Goal: Find contact information: Obtain details needed to contact an individual or organization

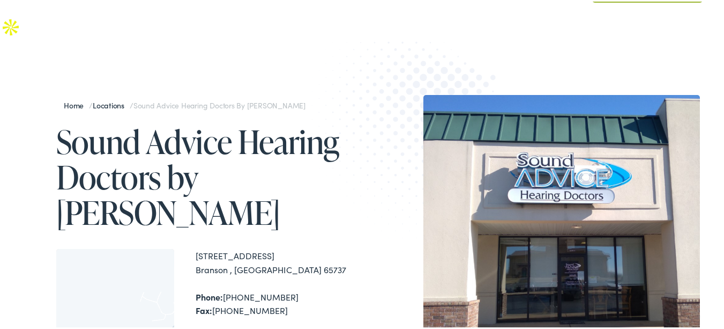
scroll to position [97, 0]
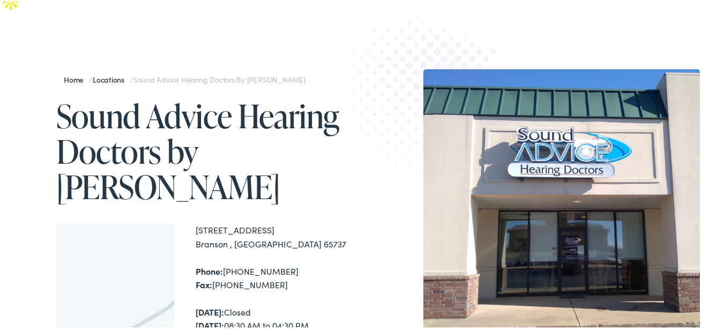
click at [203, 221] on div "[STREET_ADDRESS]" at bounding box center [281, 234] width 171 height 27
click at [300, 221] on div "[STREET_ADDRESS]" at bounding box center [281, 234] width 171 height 27
copy div "[STREET_ADDRESS]"
click at [204, 221] on div "[STREET_ADDRESS]" at bounding box center [281, 234] width 171 height 27
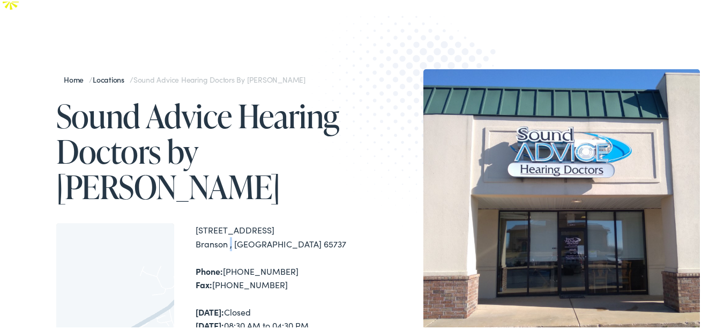
click at [204, 221] on div "[STREET_ADDRESS]" at bounding box center [281, 234] width 171 height 27
copy div "Branson"
click at [264, 221] on div "[STREET_ADDRESS]" at bounding box center [281, 234] width 171 height 27
copy div "65737"
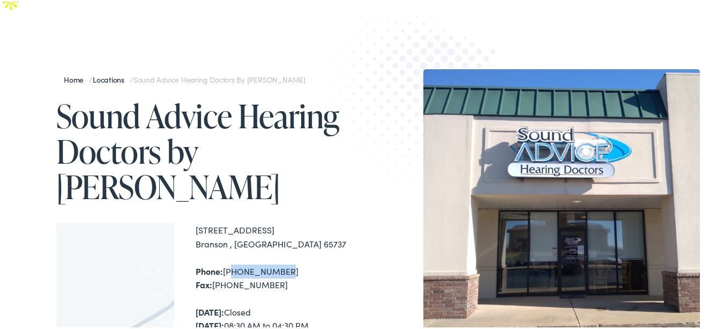
drag, startPoint x: 278, startPoint y: 214, endPoint x: 229, endPoint y: 211, distance: 48.9
click at [229, 263] on div "Phone: [PHONE_NUMBER] Fax: [PHONE_NUMBER]" at bounding box center [281, 276] width 171 height 27
click at [303, 263] on div "Phone: [PHONE_NUMBER] Fax: [PHONE_NUMBER]" at bounding box center [281, 276] width 171 height 27
drag, startPoint x: 279, startPoint y: 212, endPoint x: 231, endPoint y: 206, distance: 49.2
click at [226, 263] on div "Phone: [PHONE_NUMBER] Fax: [PHONE_NUMBER]" at bounding box center [281, 276] width 171 height 27
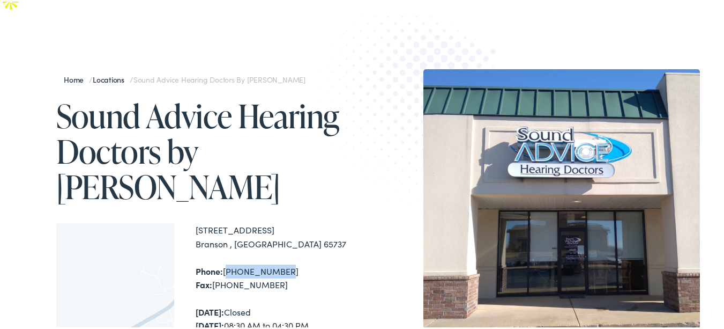
copy div "[PHONE_NUMBER]"
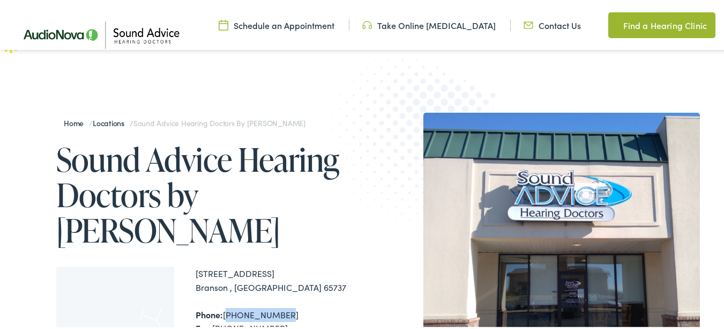
scroll to position [0, 0]
